Goal: Task Accomplishment & Management: Manage account settings

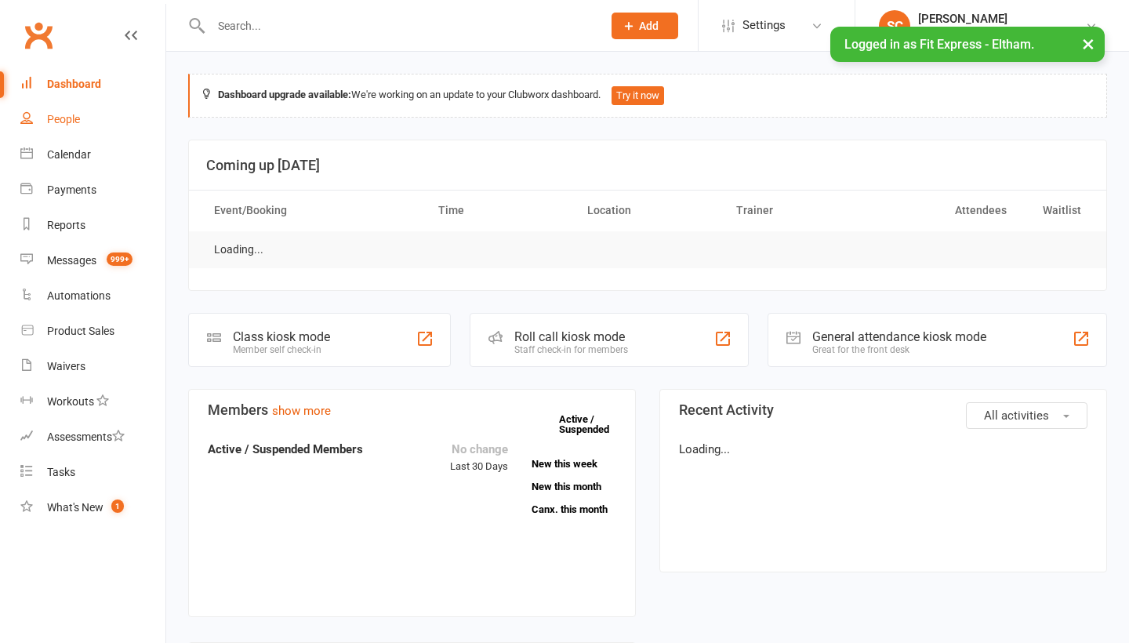
click at [56, 122] on div "People" at bounding box center [63, 119] width 33 height 13
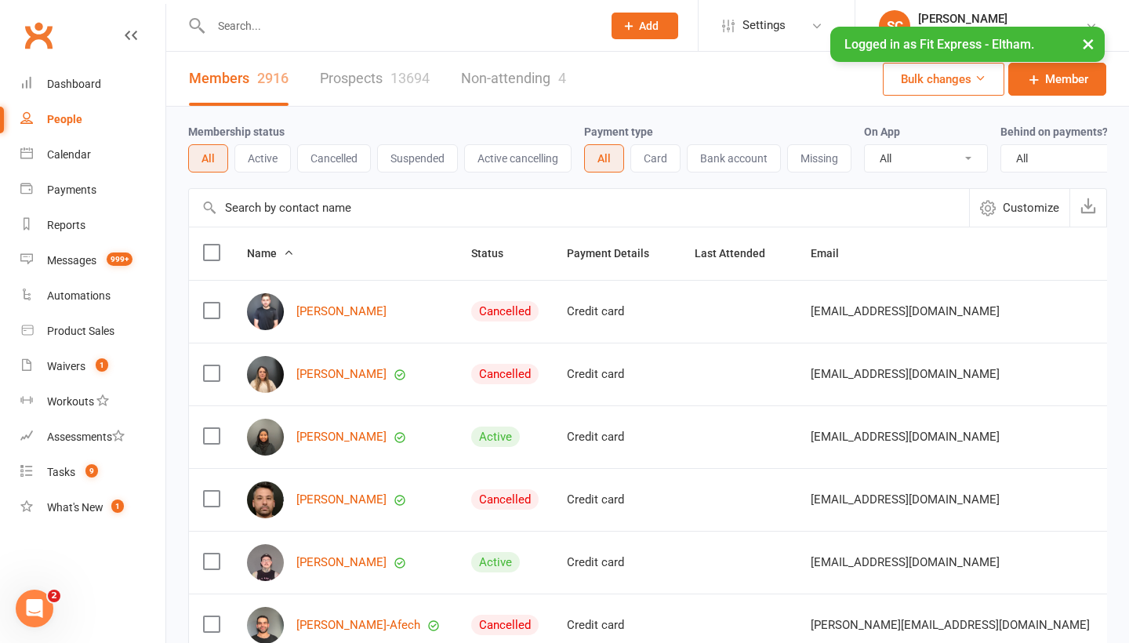
click at [241, 204] on input "text" at bounding box center [579, 208] width 780 height 38
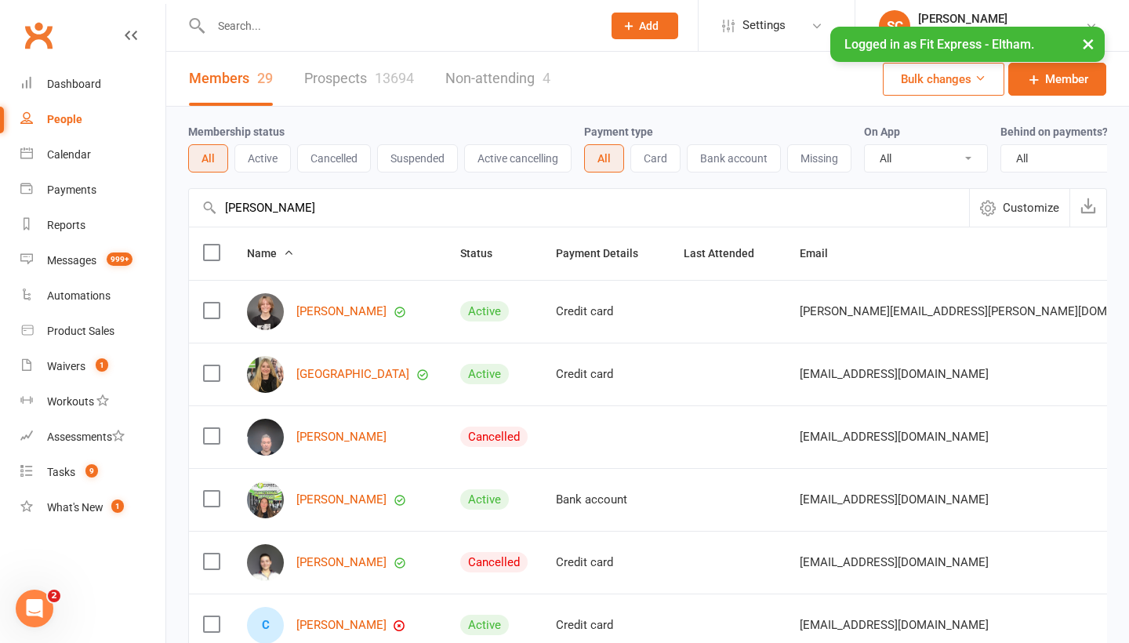
type input "charlot"
drag, startPoint x: 241, startPoint y: 204, endPoint x: 329, endPoint y: 500, distance: 309.5
click at [329, 500] on link "Charlotte Aggett" at bounding box center [341, 499] width 90 height 13
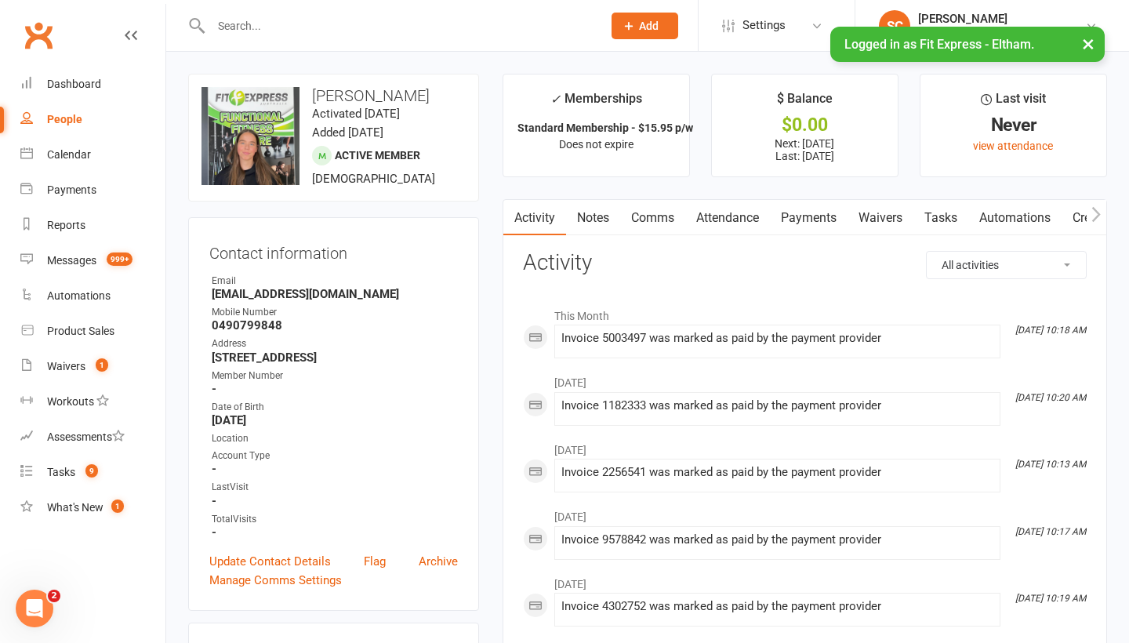
click at [875, 215] on link "Waivers" at bounding box center [881, 218] width 66 height 36
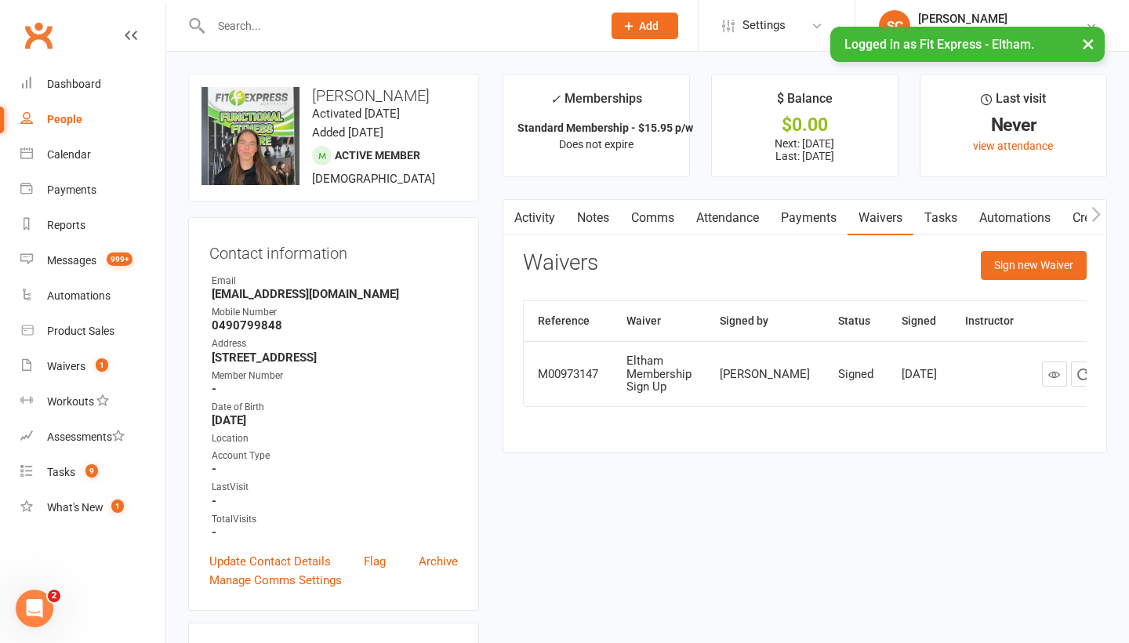
click at [802, 215] on link "Payments" at bounding box center [809, 218] width 78 height 36
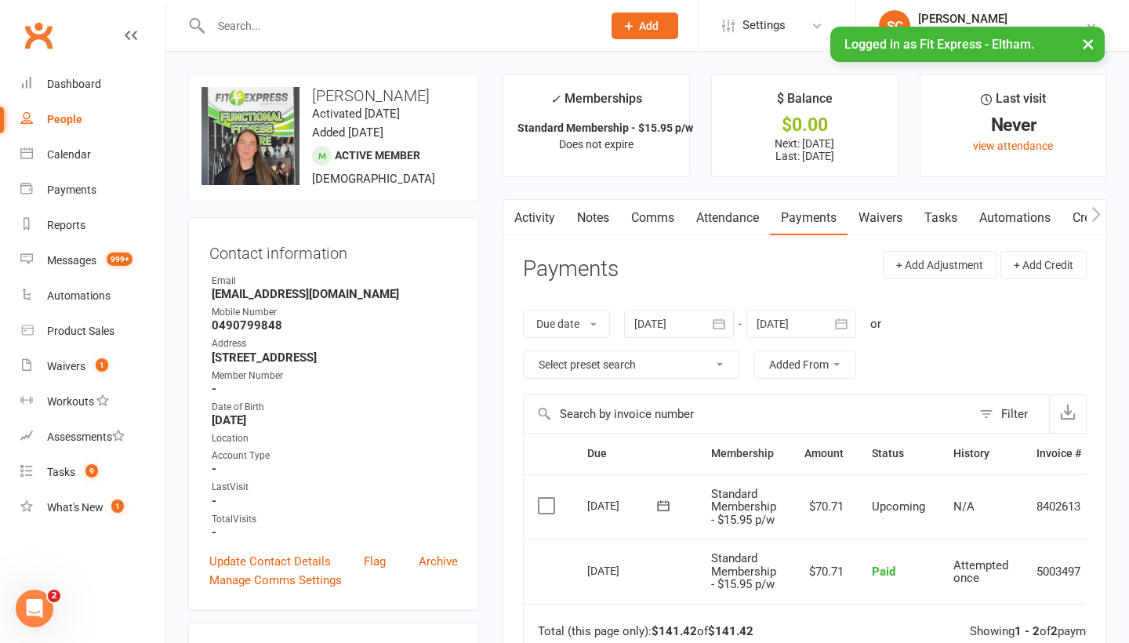
click at [802, 215] on link "Payments" at bounding box center [809, 218] width 78 height 36
click at [591, 224] on link "Notes" at bounding box center [593, 218] width 54 height 36
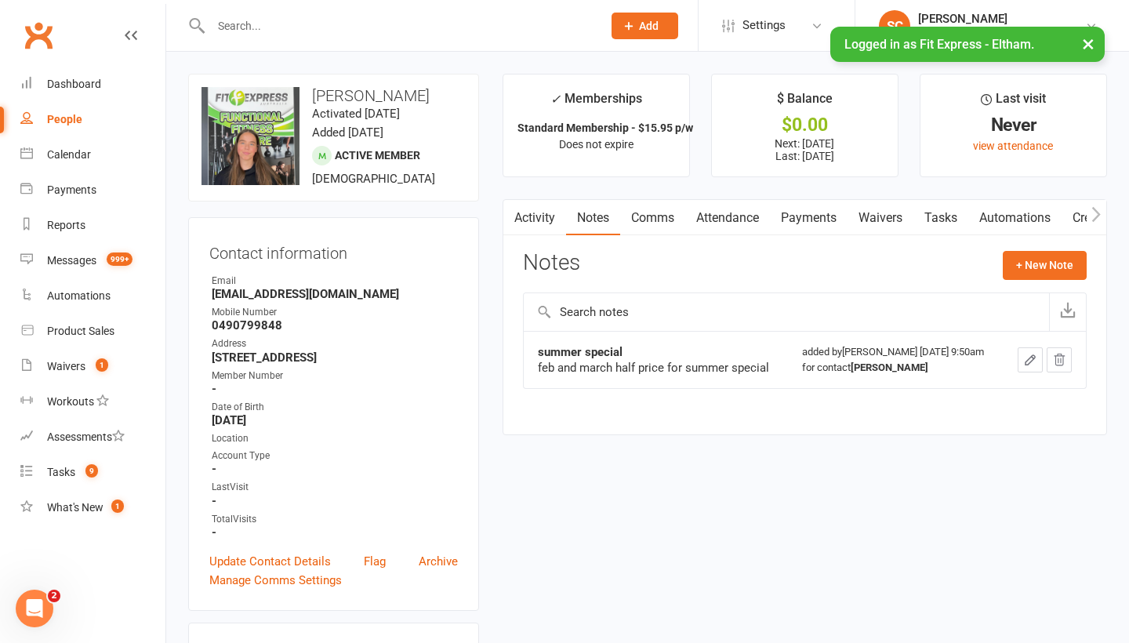
click at [887, 219] on link "Waivers" at bounding box center [881, 218] width 66 height 36
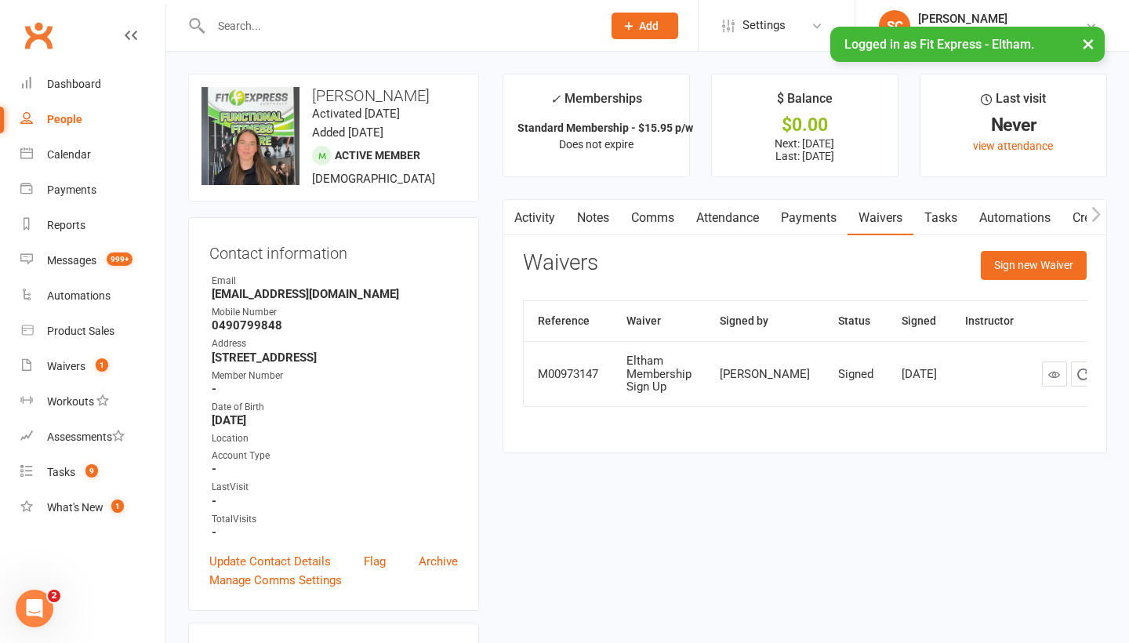
click at [585, 213] on link "Notes" at bounding box center [593, 218] width 54 height 36
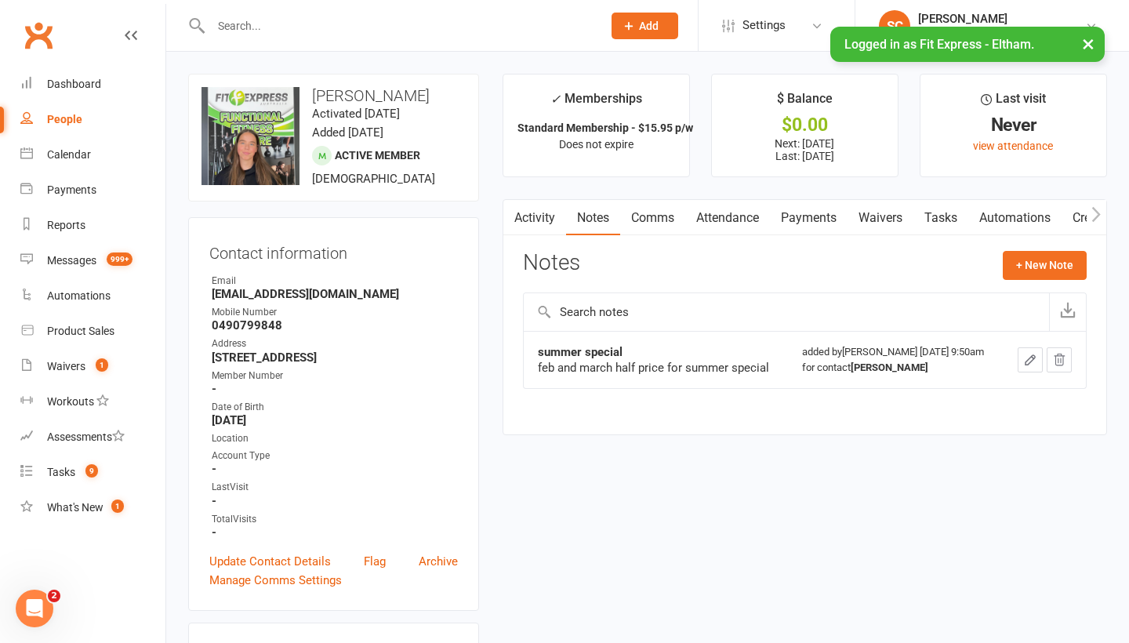
click at [74, 116] on div "People" at bounding box center [64, 119] width 35 height 13
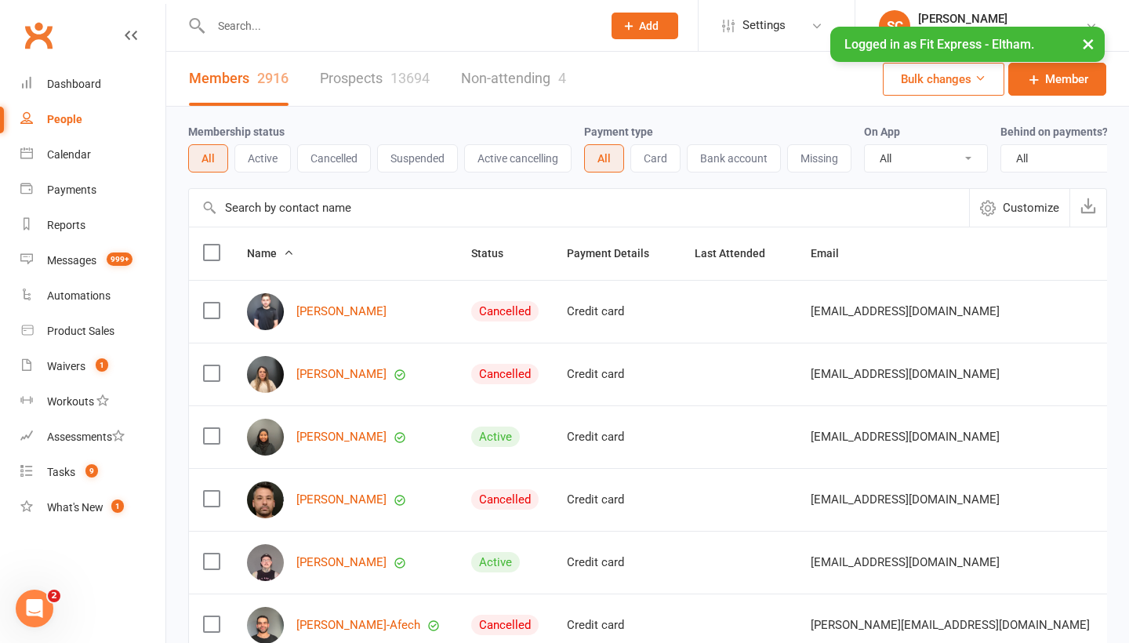
click at [66, 115] on div "People" at bounding box center [64, 119] width 35 height 13
click at [267, 208] on input "text" at bounding box center [579, 208] width 780 height 38
click at [997, 14] on div "[PERSON_NAME]" at bounding box center [1001, 19] width 167 height 14
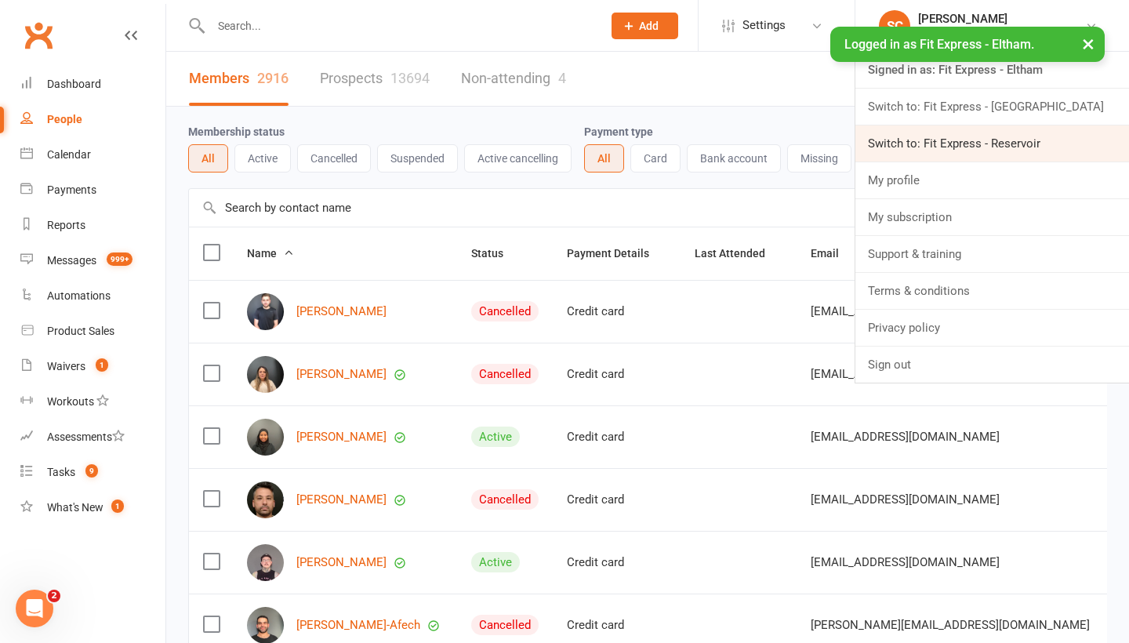
click at [977, 140] on link "Switch to: Fit Express - Reservoir" at bounding box center [993, 143] width 274 height 36
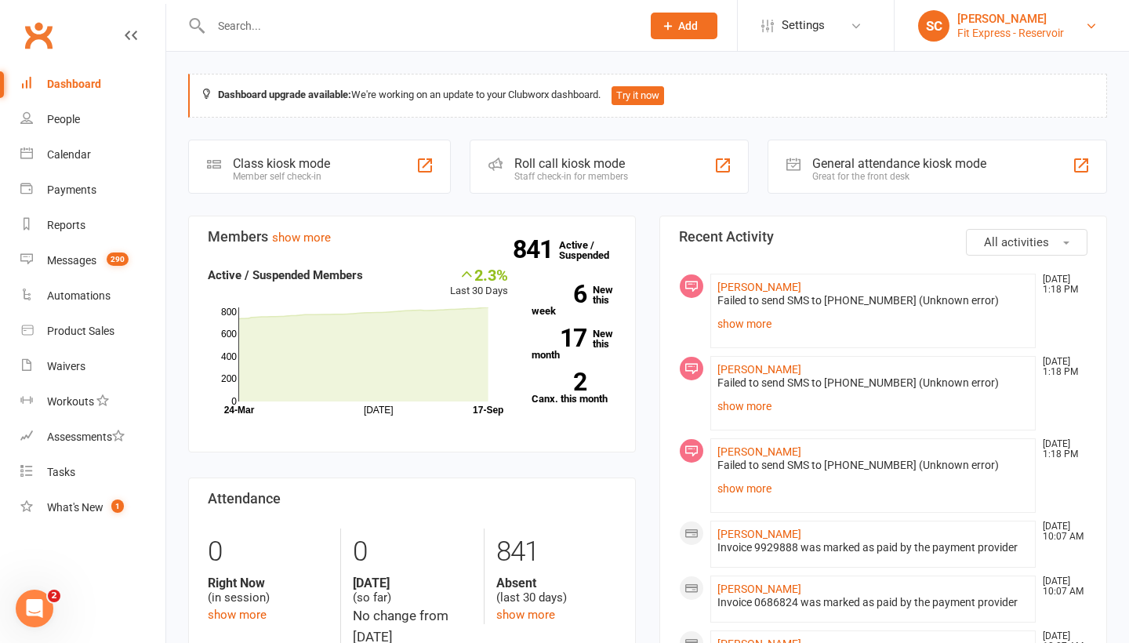
click at [1011, 20] on div "[PERSON_NAME]" at bounding box center [1011, 19] width 107 height 14
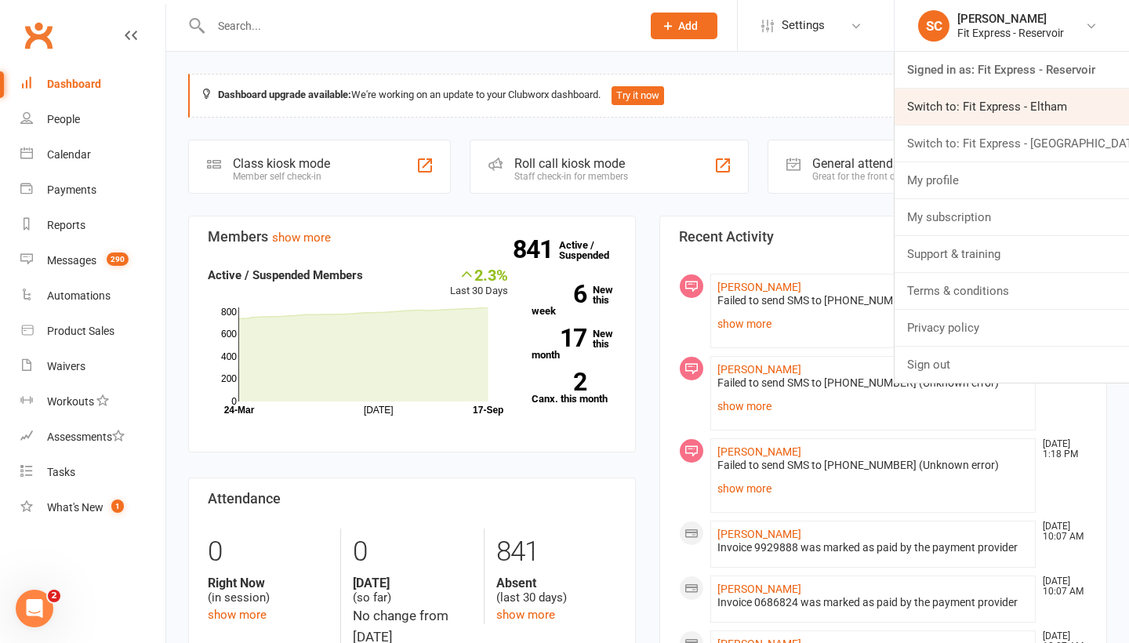
click at [945, 98] on link "Switch to: Fit Express - Eltham" at bounding box center [1012, 107] width 235 height 36
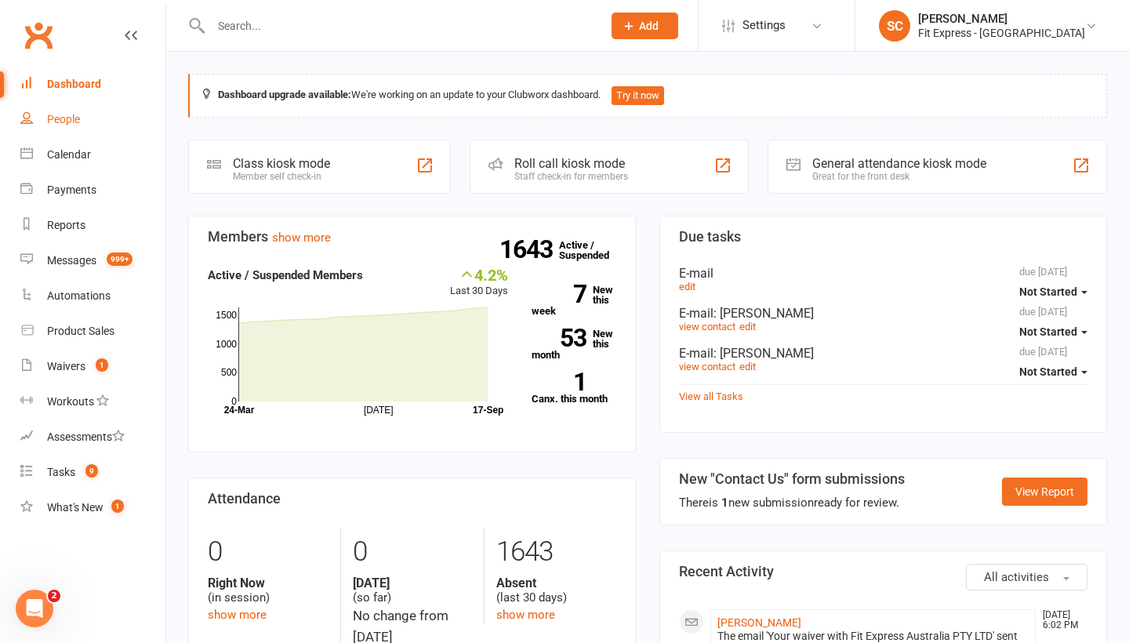
click at [63, 112] on link "People" at bounding box center [92, 119] width 145 height 35
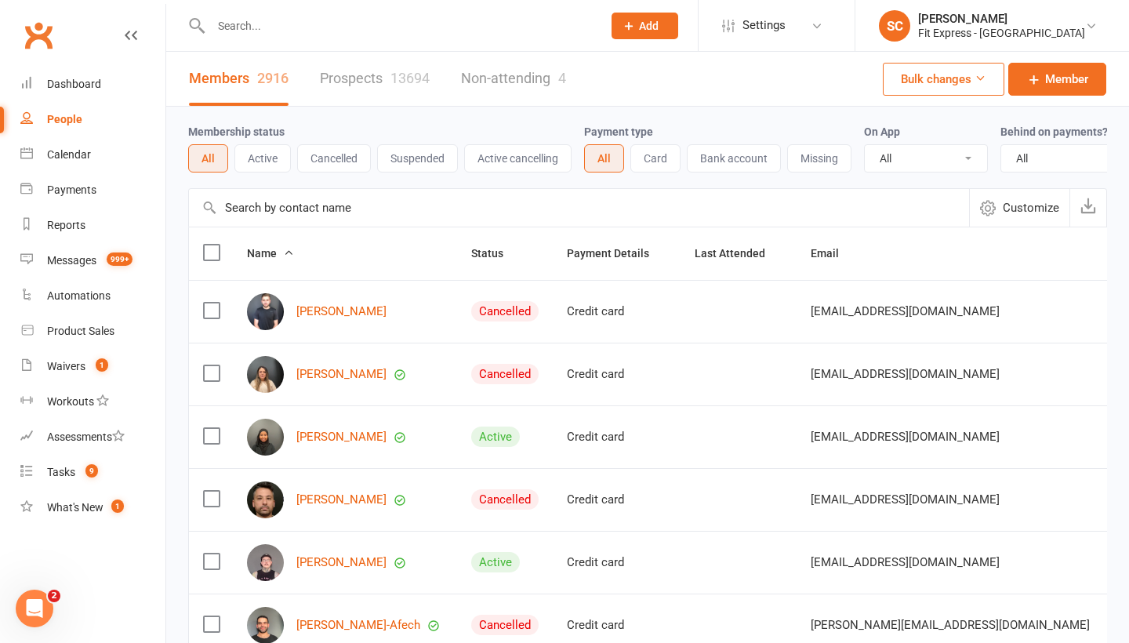
click at [286, 207] on input "text" at bounding box center [579, 208] width 780 height 38
click at [79, 362] on div "Waivers" at bounding box center [66, 366] width 38 height 13
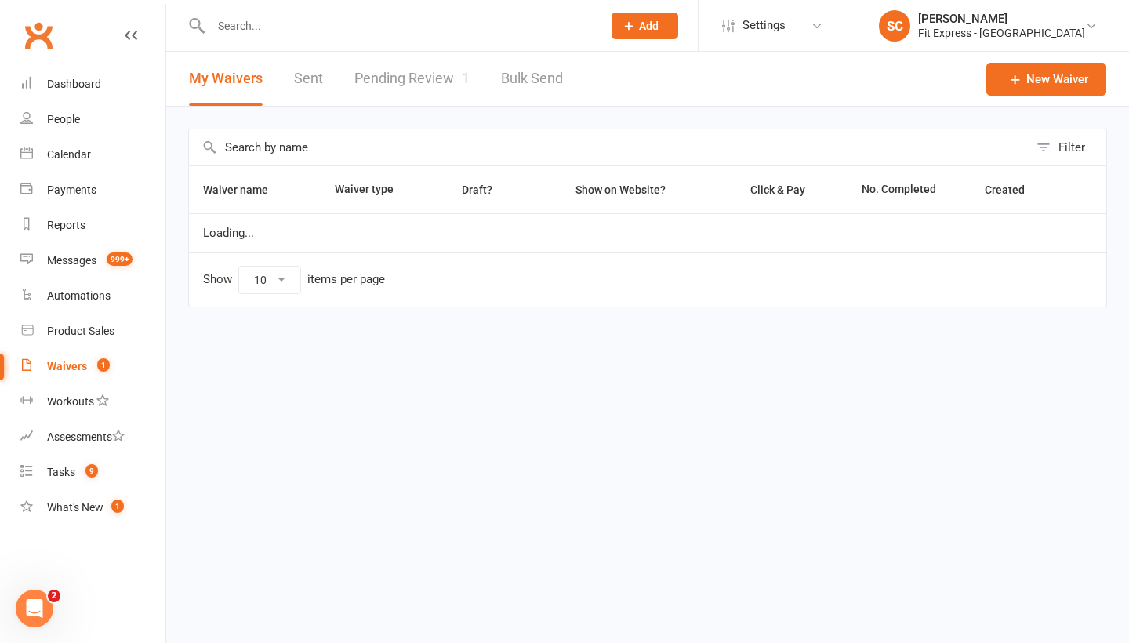
click at [393, 81] on link "Pending Review 1" at bounding box center [412, 79] width 115 height 54
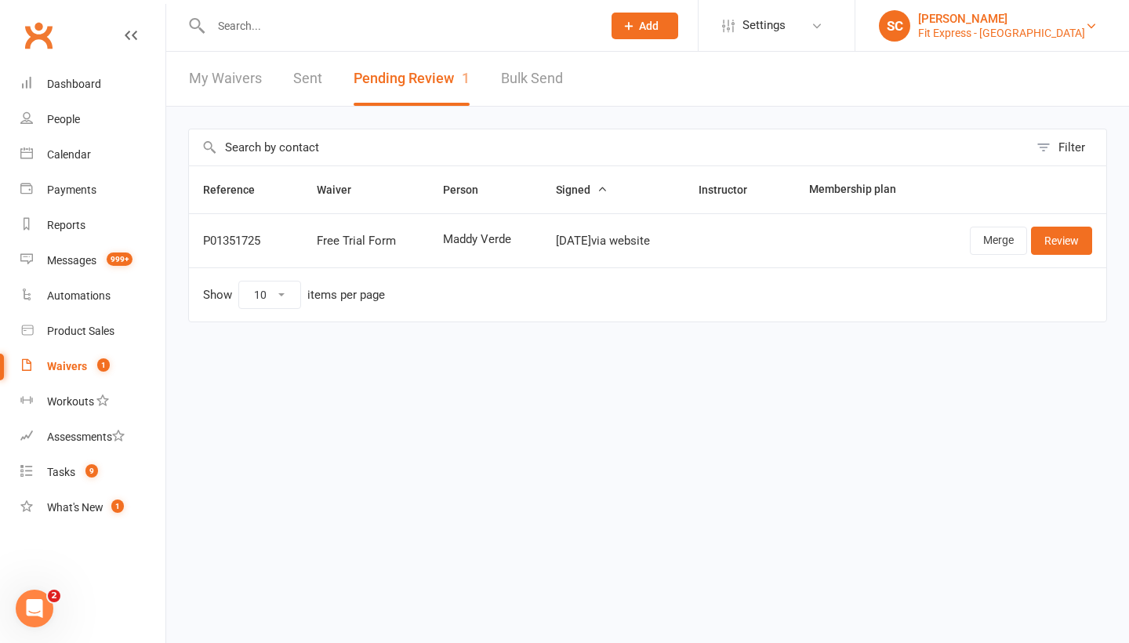
click at [995, 32] on div "Fit Express - Eltham" at bounding box center [1001, 33] width 167 height 14
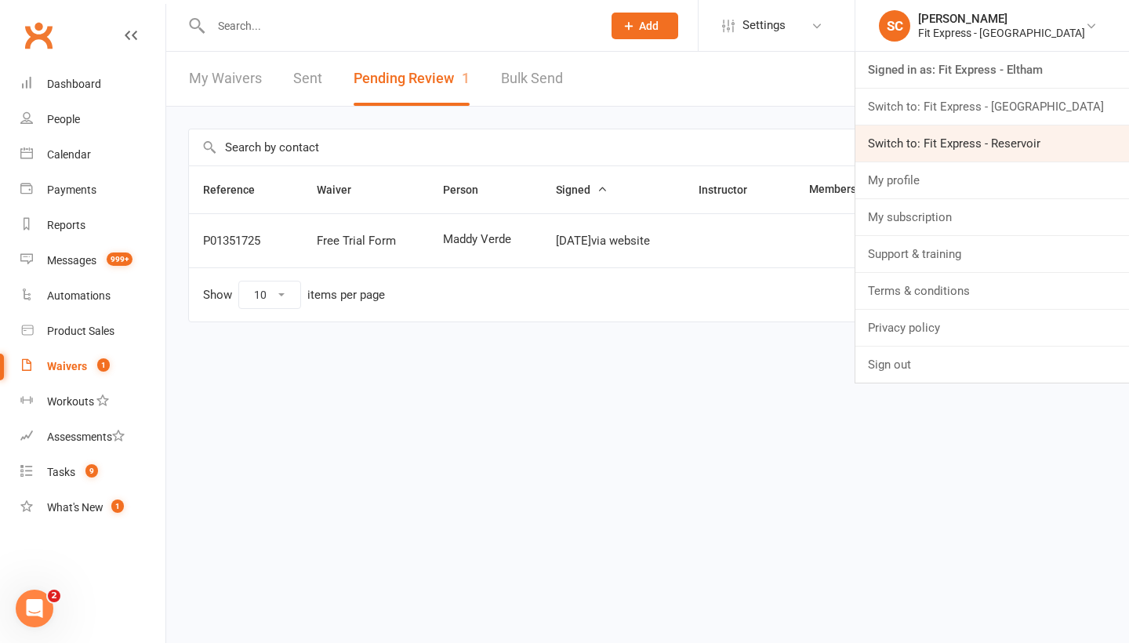
click at [975, 144] on link "Switch to: Fit Express - Reservoir" at bounding box center [993, 143] width 274 height 36
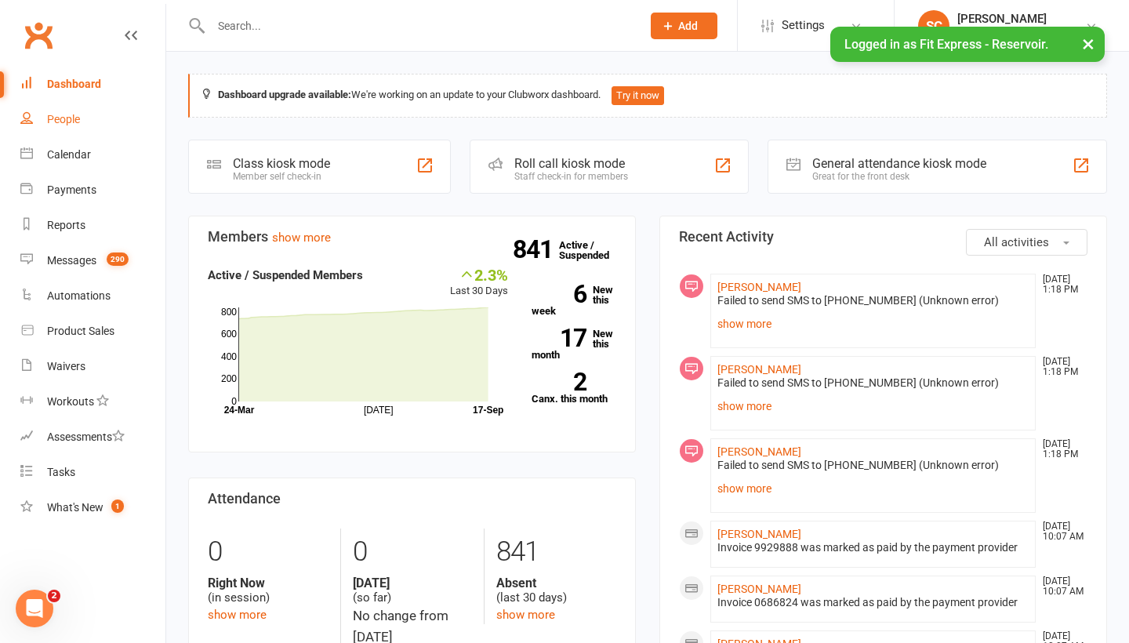
click at [70, 122] on div "People" at bounding box center [63, 119] width 33 height 13
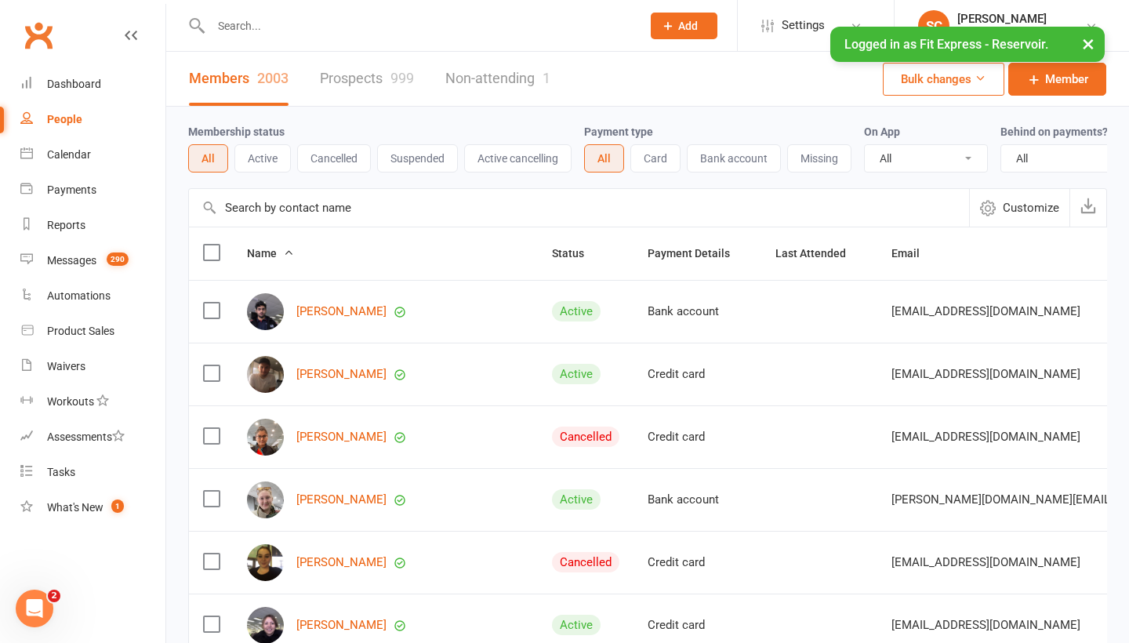
click at [278, 208] on input "text" at bounding box center [579, 208] width 780 height 38
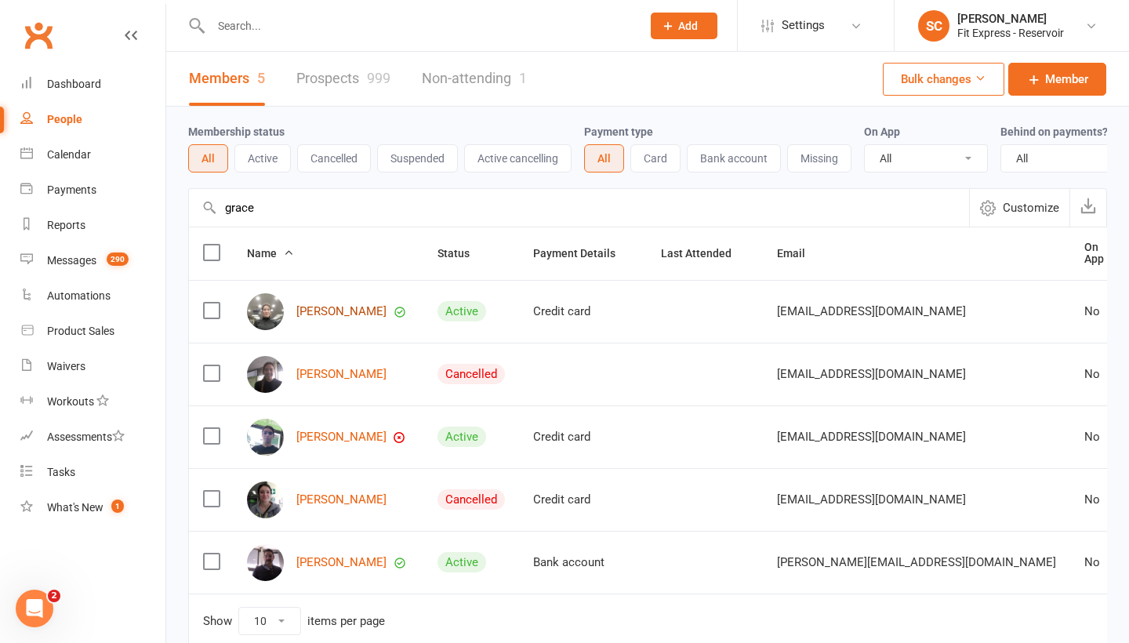
type input "grace"
click at [351, 316] on link "[PERSON_NAME]" at bounding box center [341, 311] width 90 height 13
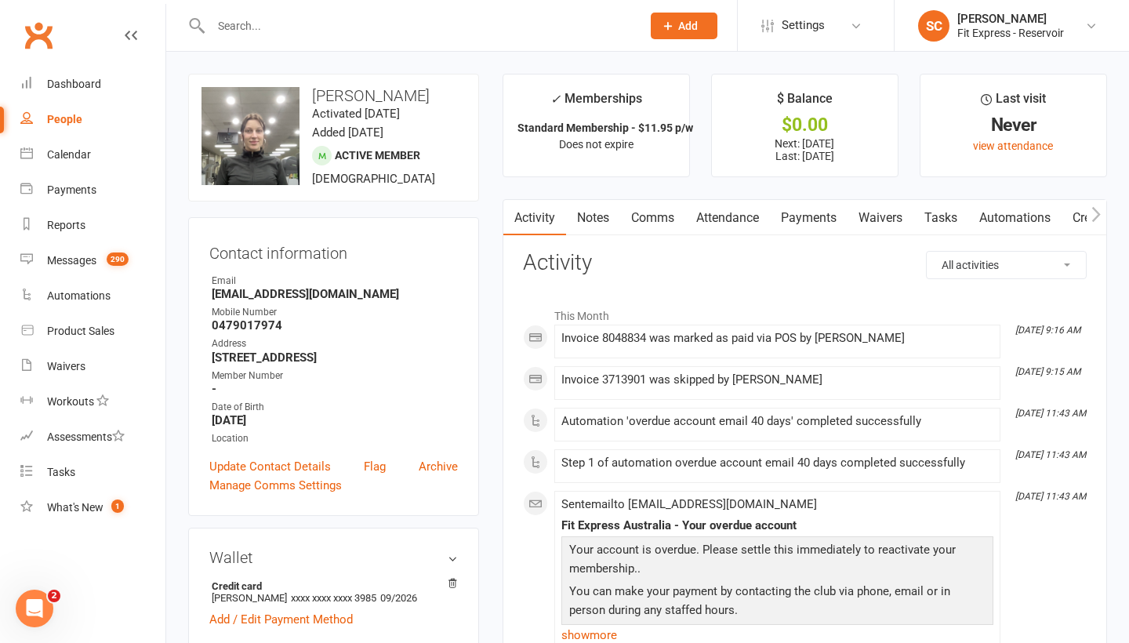
click at [872, 218] on link "Waivers" at bounding box center [881, 218] width 66 height 36
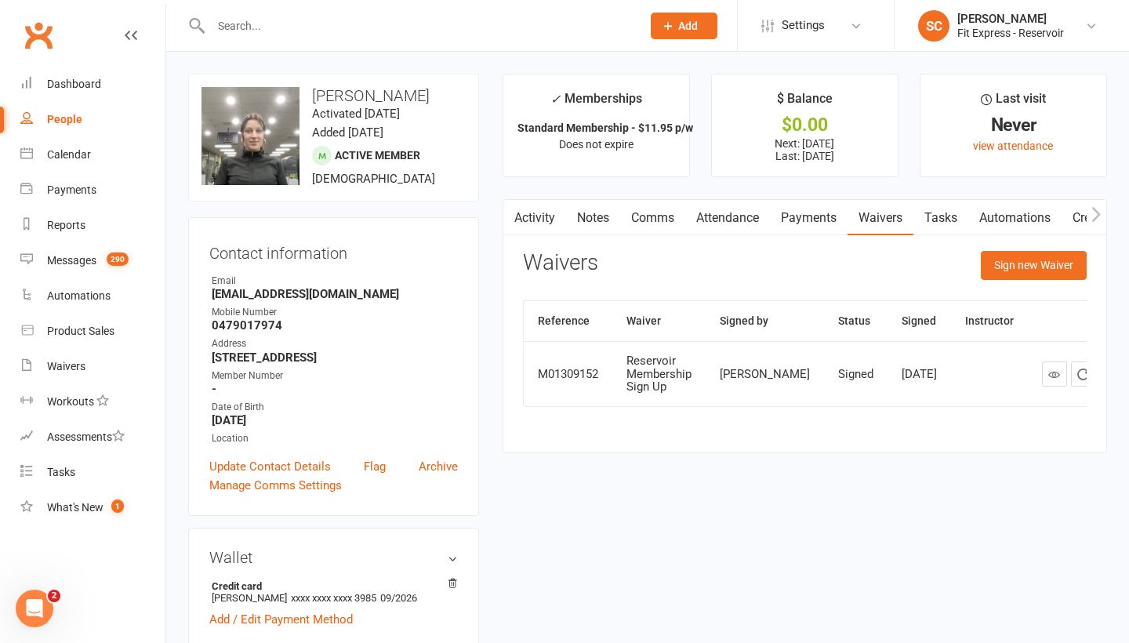
click at [809, 218] on link "Payments" at bounding box center [809, 218] width 78 height 36
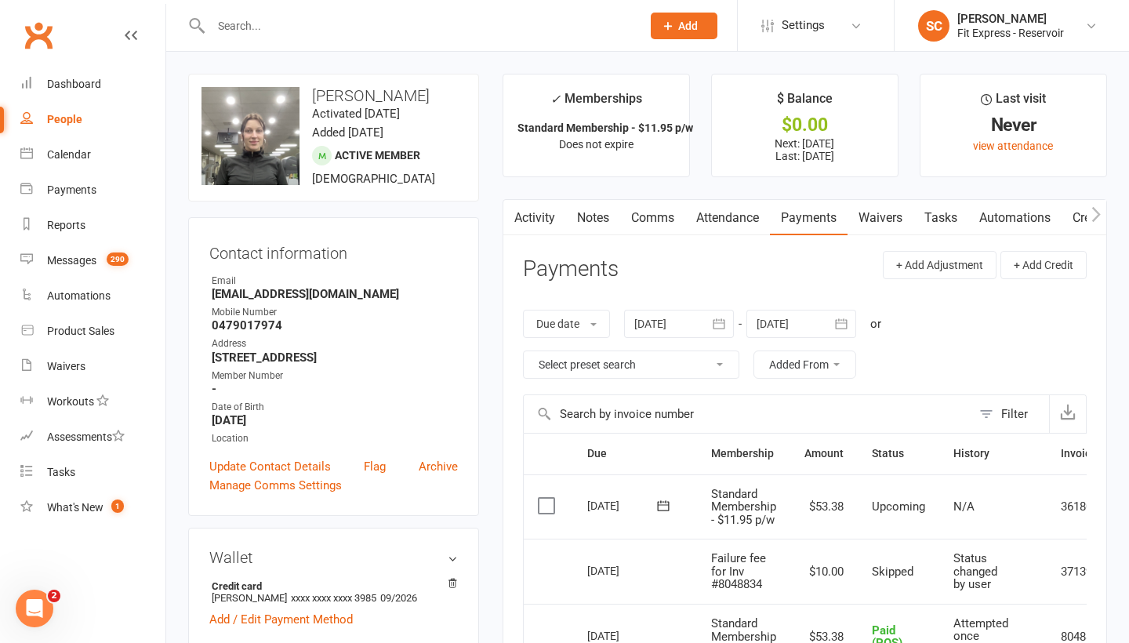
click at [875, 222] on link "Waivers" at bounding box center [881, 218] width 66 height 36
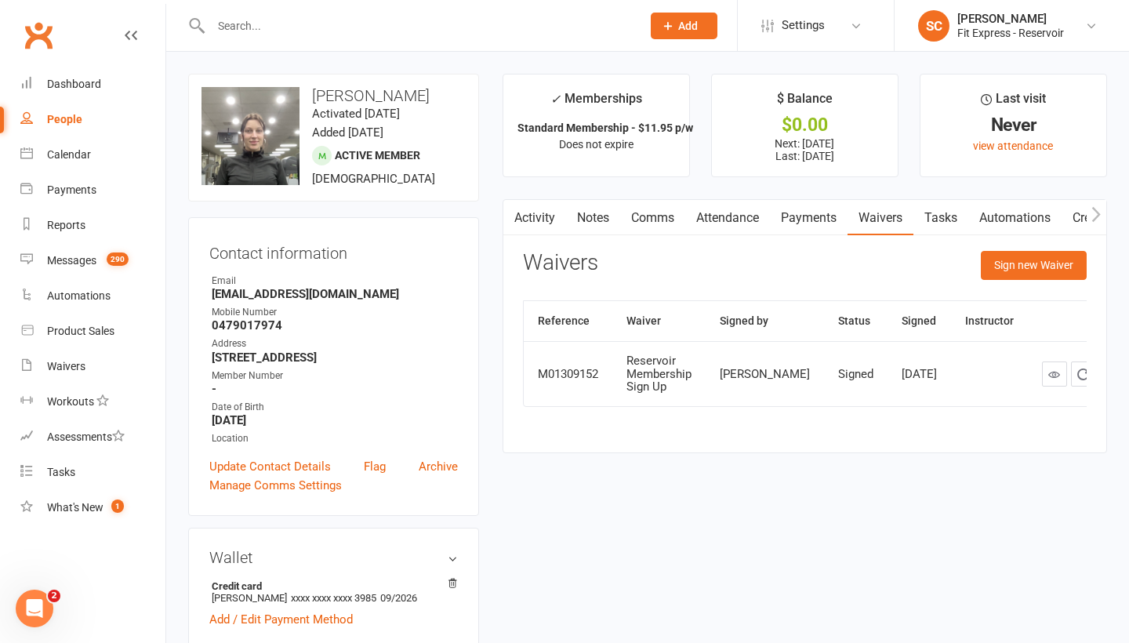
click at [833, 225] on link "Payments" at bounding box center [809, 218] width 78 height 36
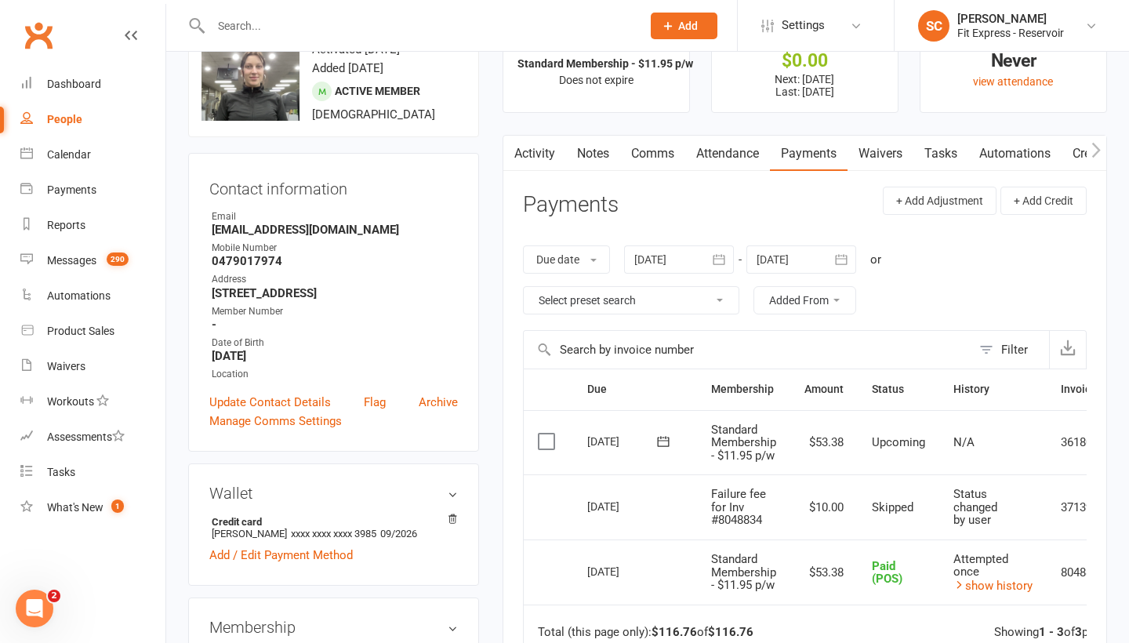
scroll to position [67, 0]
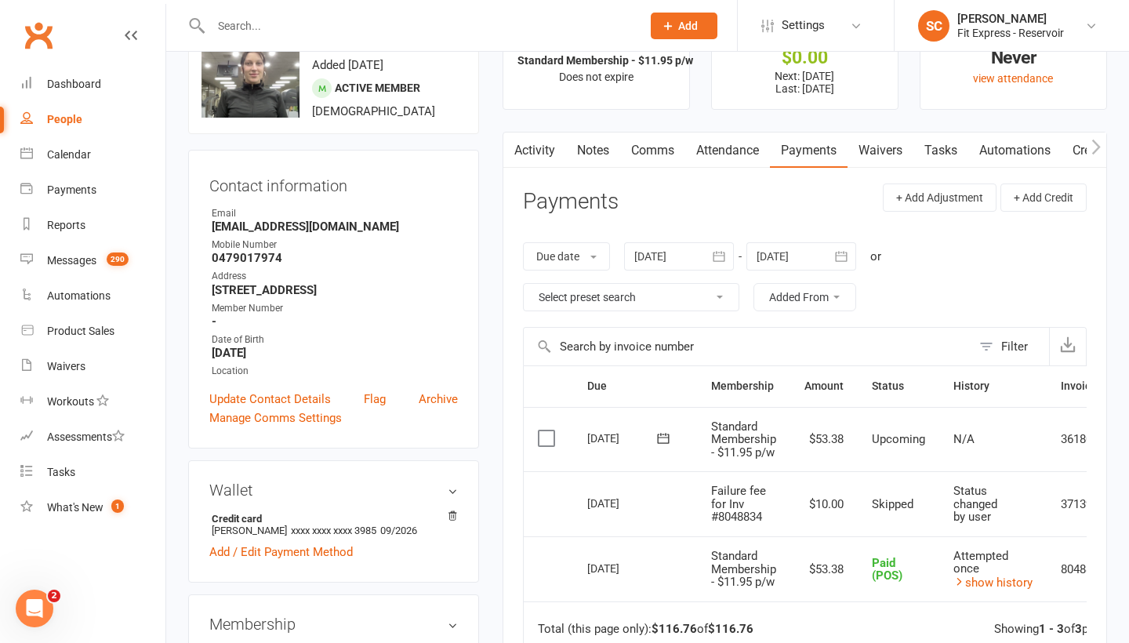
click at [720, 251] on icon "button" at bounding box center [720, 256] width 12 height 10
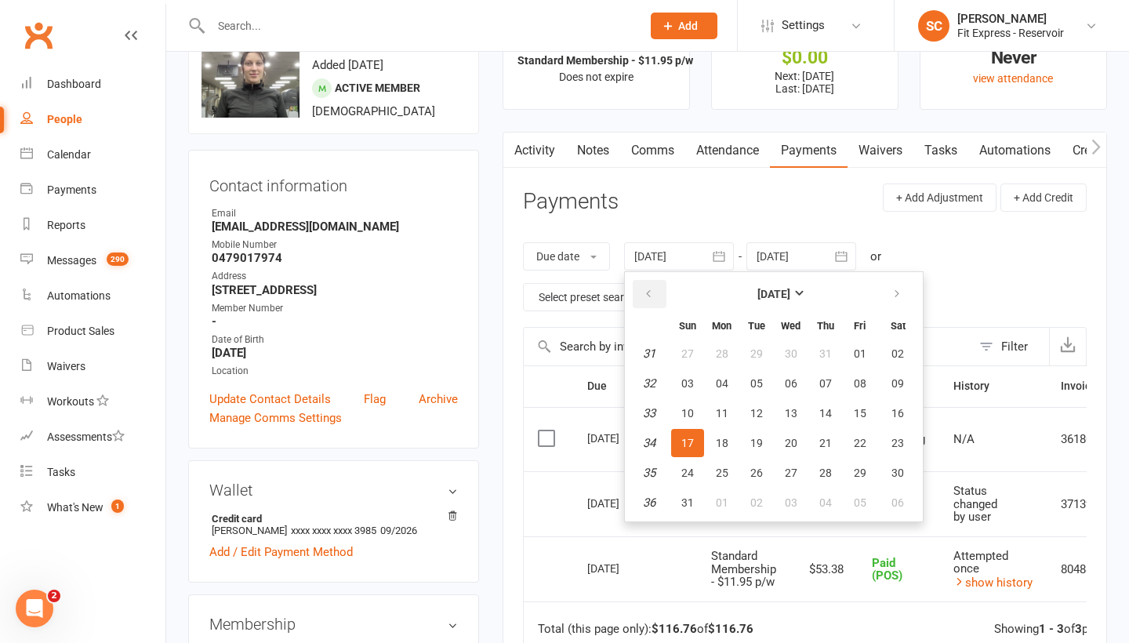
click at [646, 289] on icon "button" at bounding box center [648, 294] width 11 height 13
click at [689, 374] on button "08" at bounding box center [687, 383] width 33 height 28
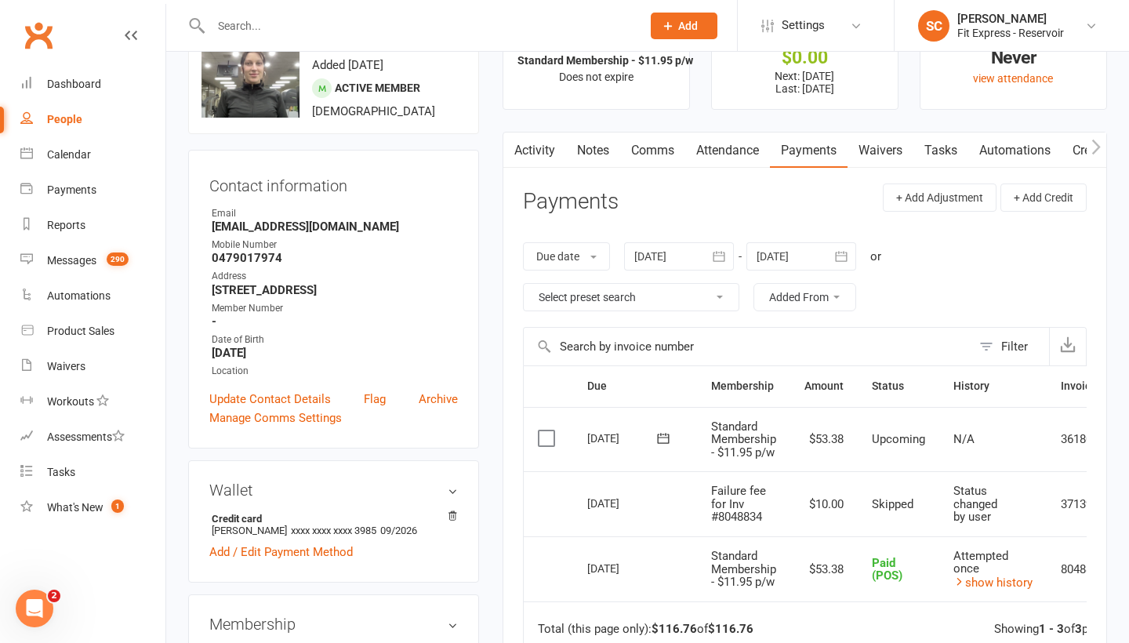
type input "[DATE]"
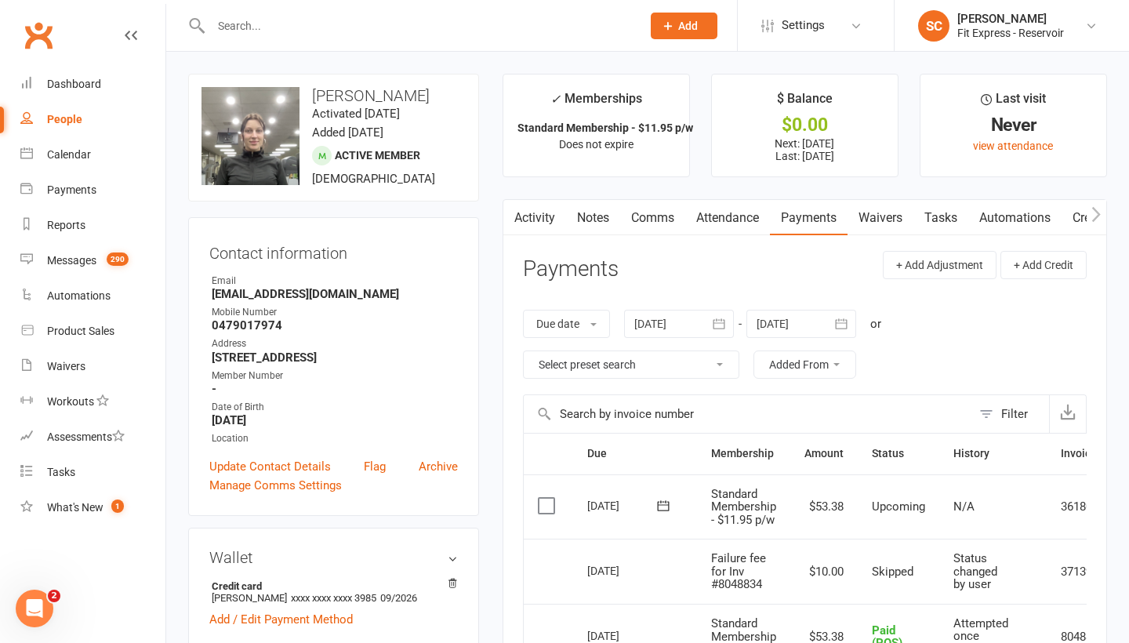
scroll to position [0, 0]
